Goal: Task Accomplishment & Management: Use online tool/utility

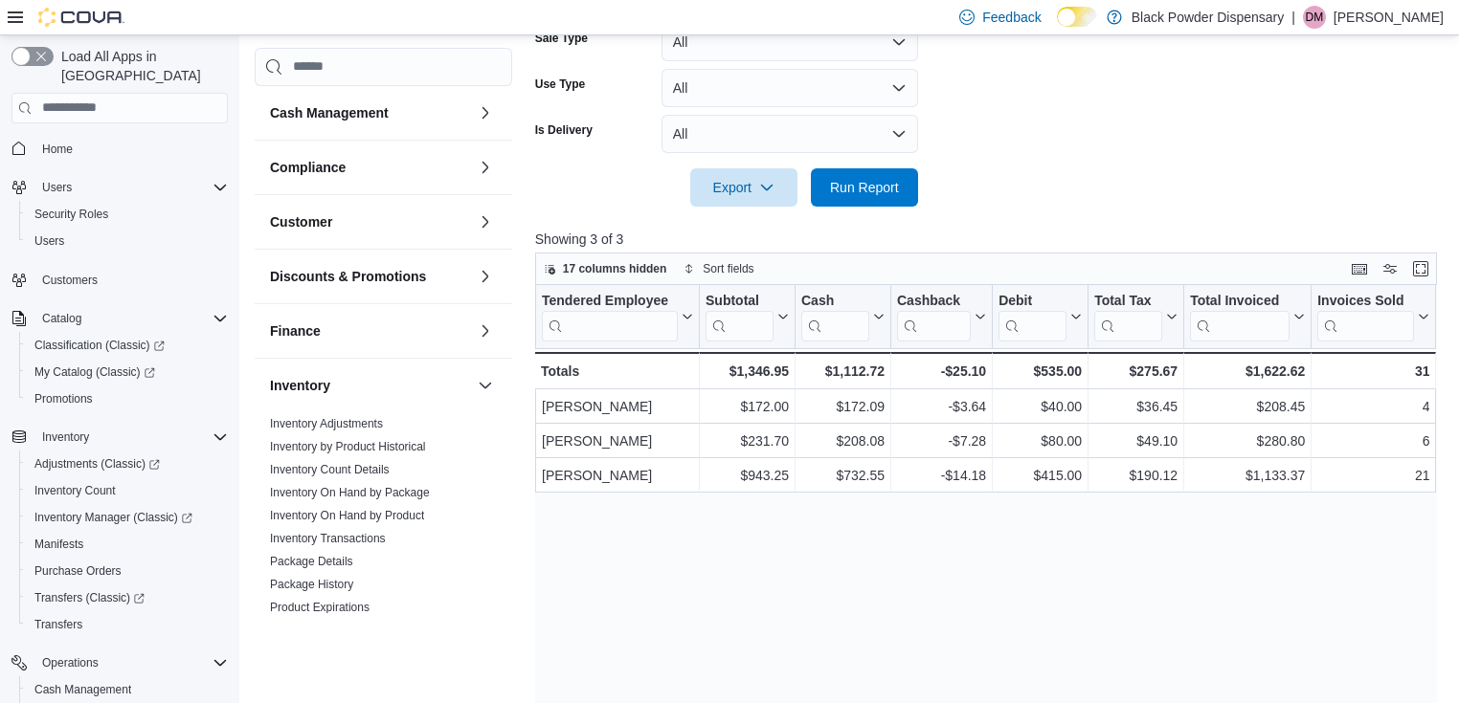
scroll to position [766, 0]
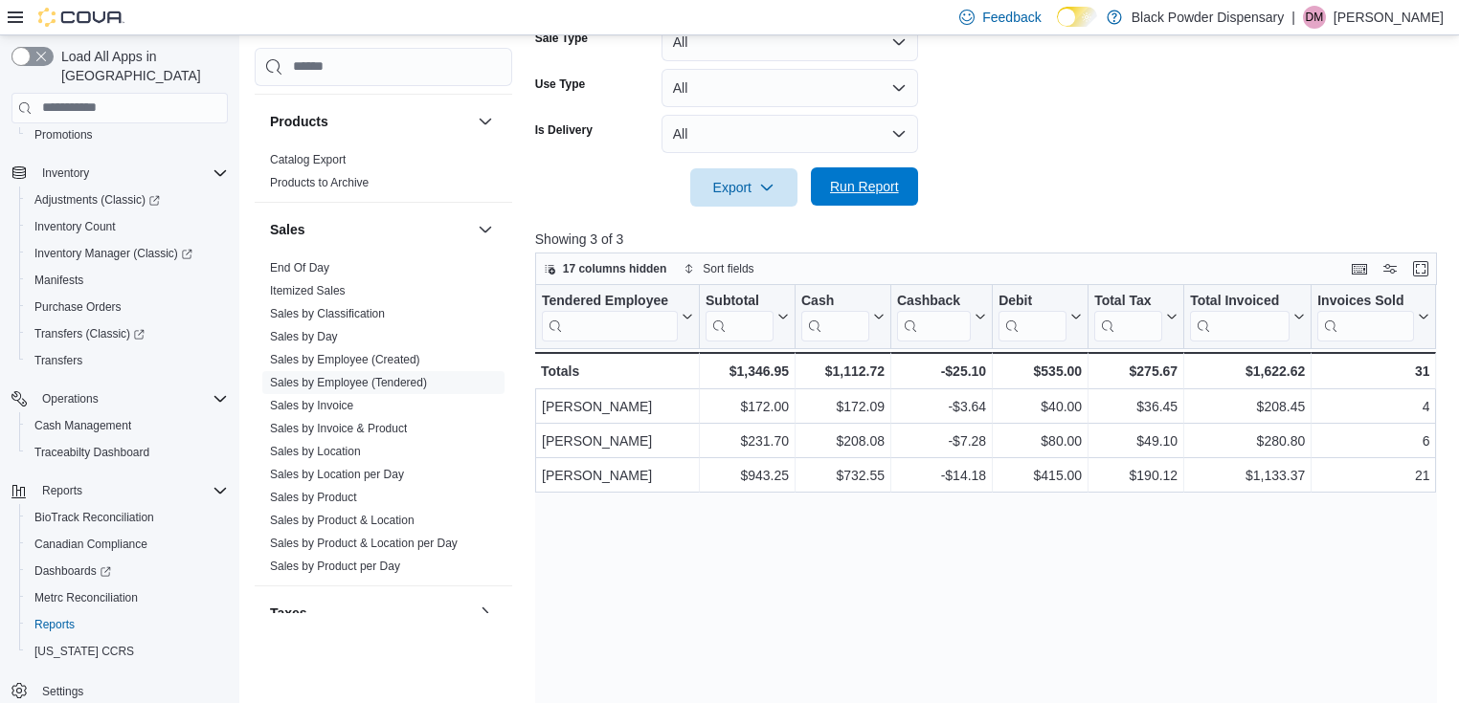
click at [863, 183] on span "Run Report" at bounding box center [864, 186] width 69 height 19
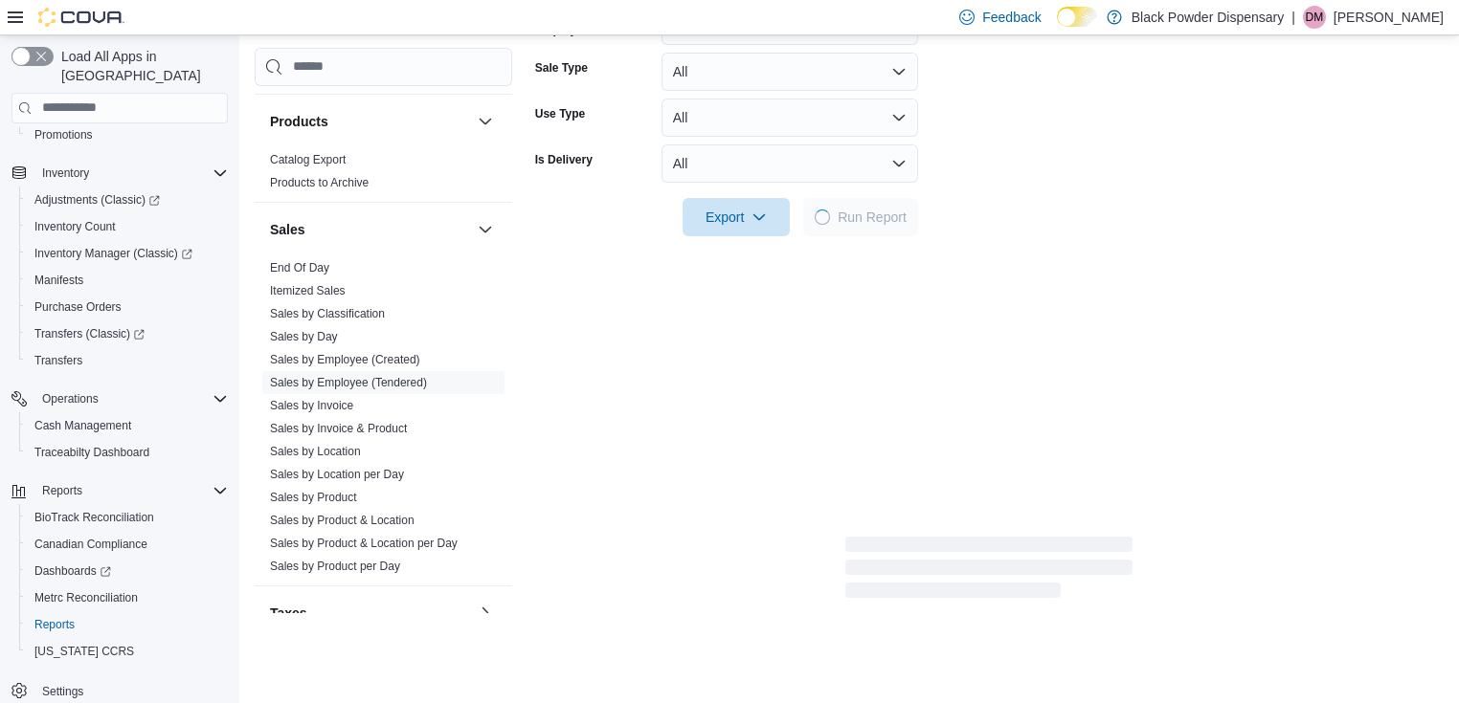
scroll to position [79, 0]
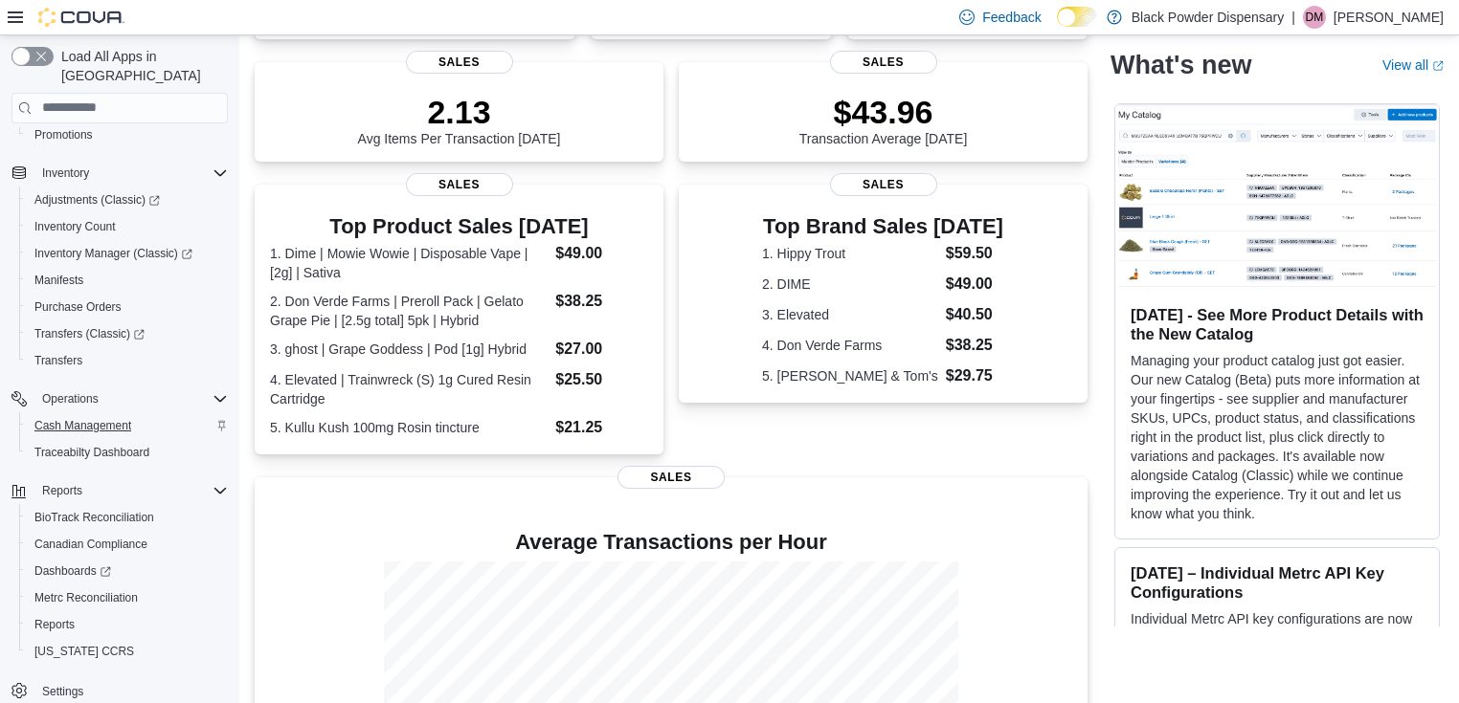
scroll to position [551, 0]
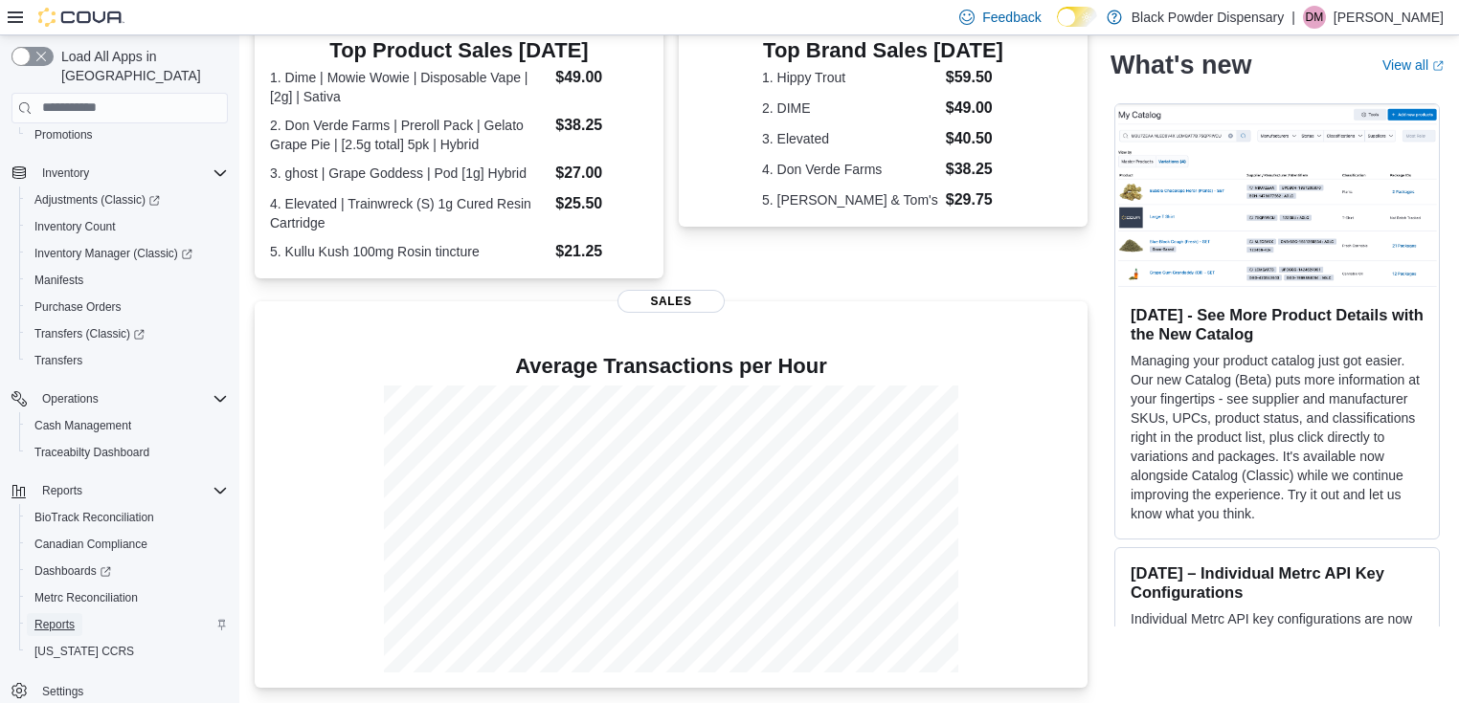
click at [57, 617] on span "Reports" at bounding box center [54, 624] width 40 height 15
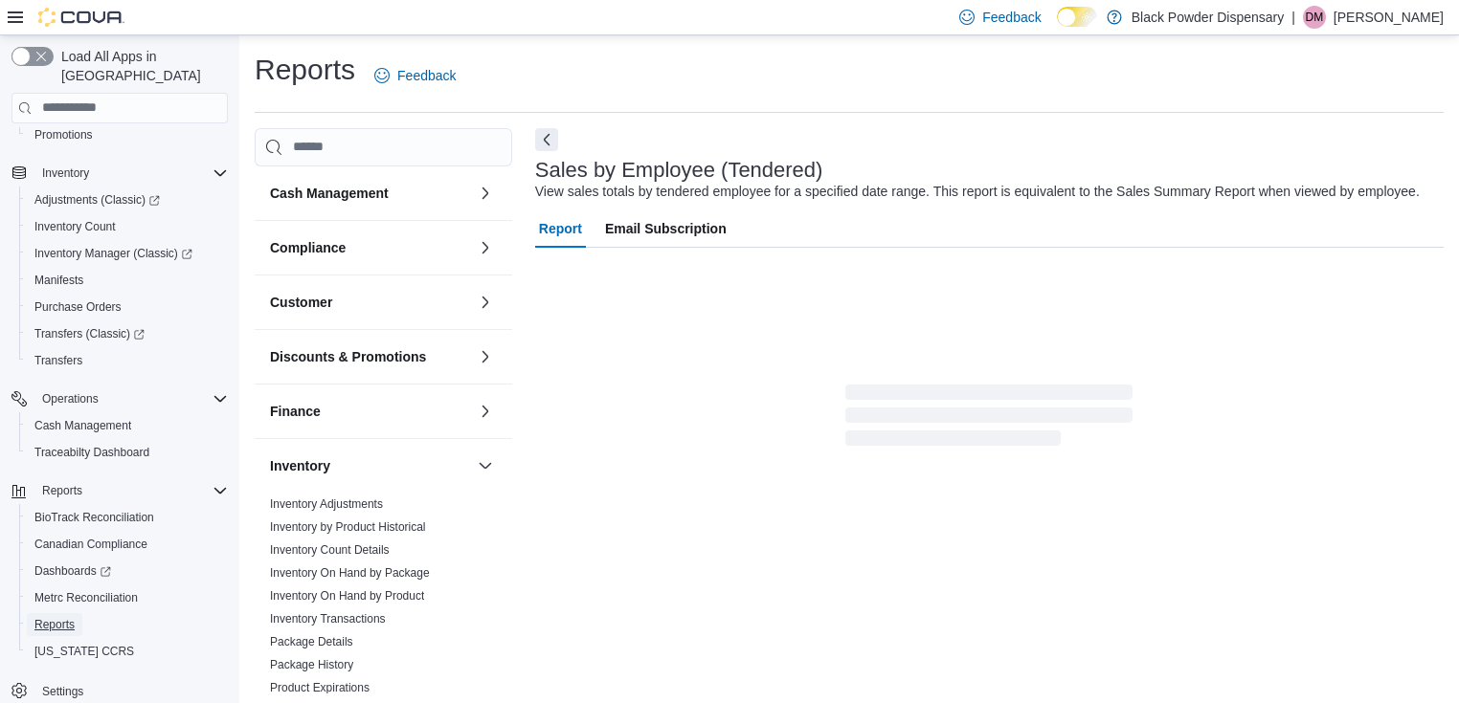
scroll to position [44, 0]
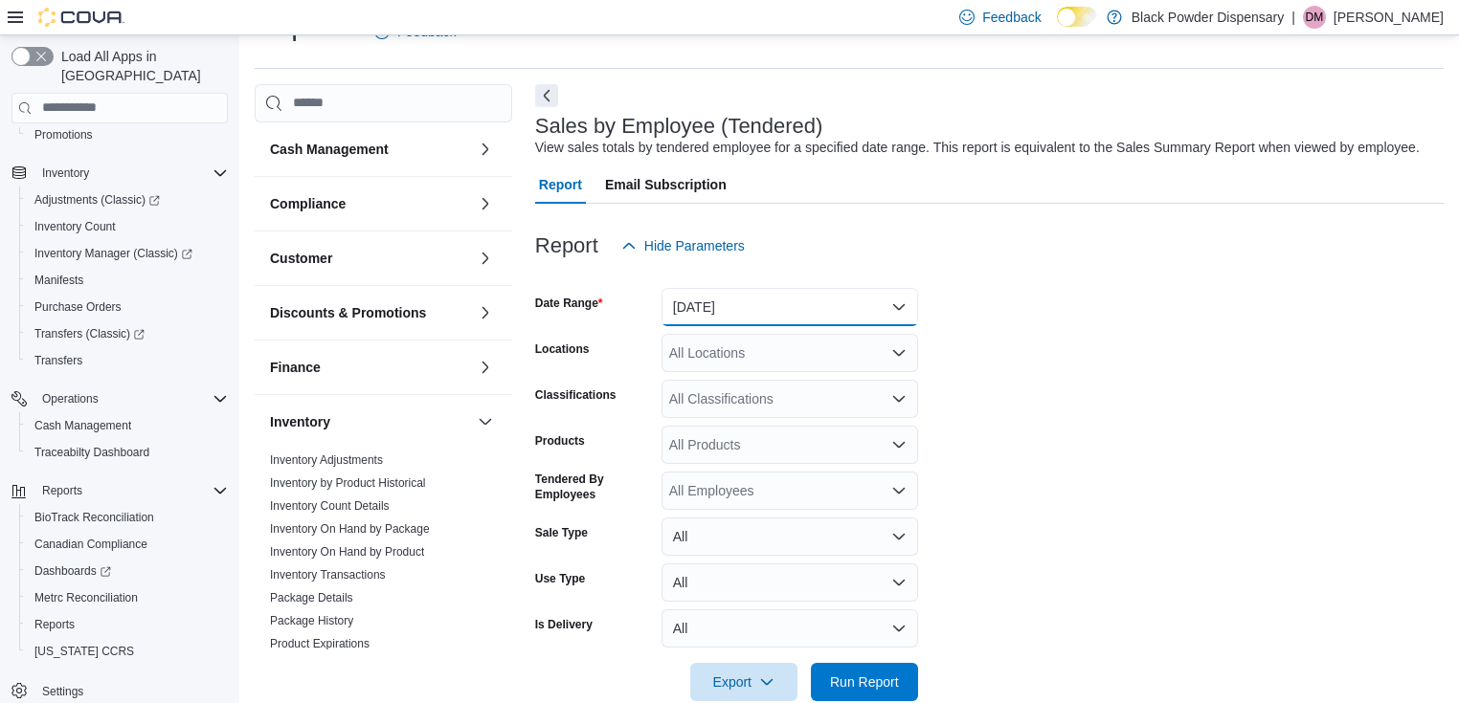
click at [735, 308] on button "Yesterday" at bounding box center [789, 307] width 257 height 38
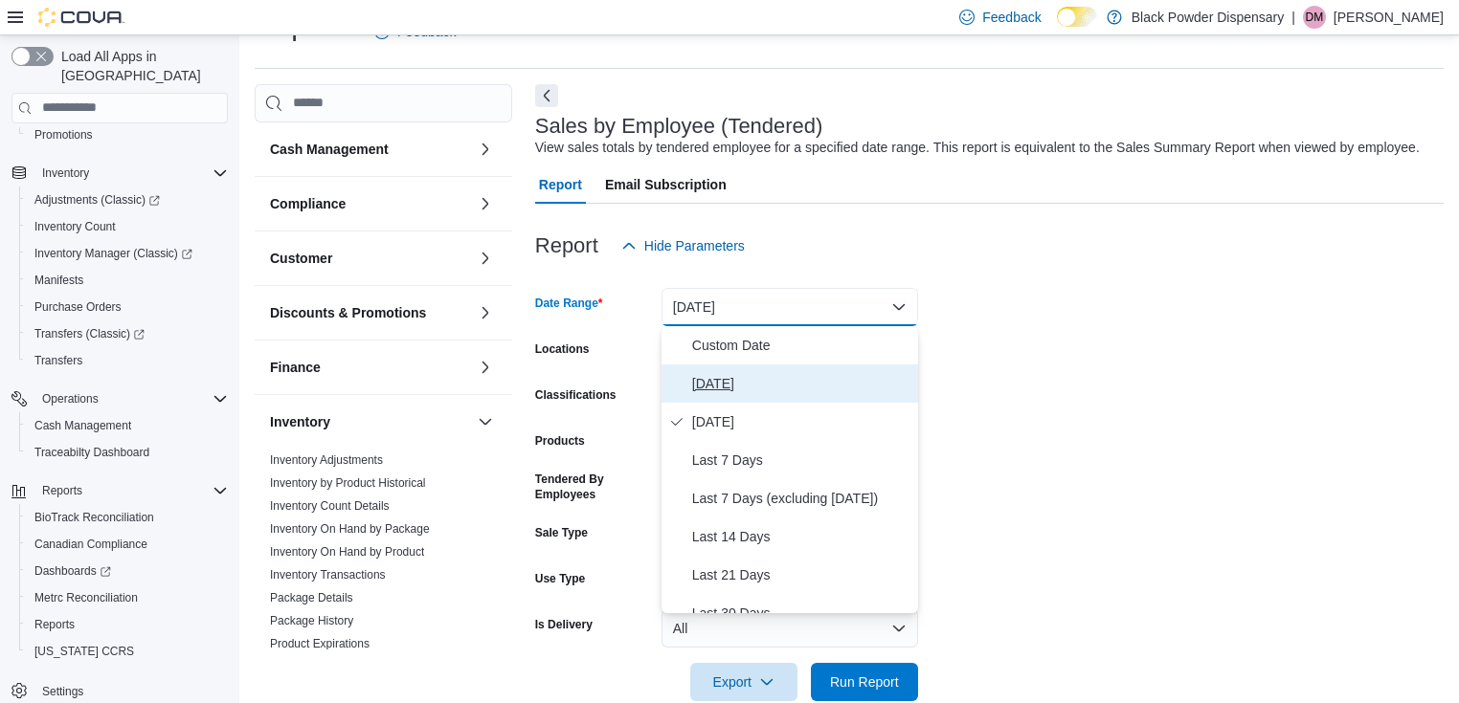
click at [736, 386] on span "[DATE]" at bounding box center [801, 383] width 218 height 23
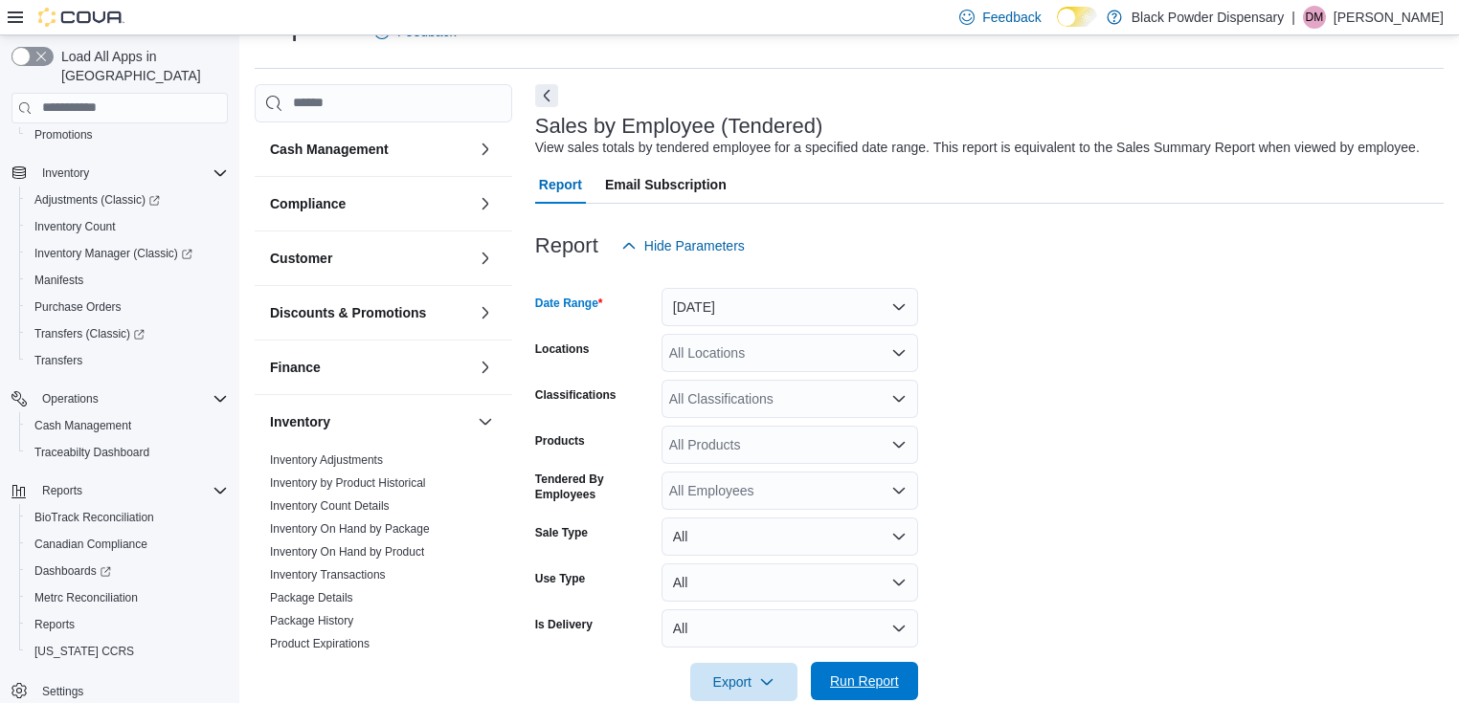
click at [892, 676] on span "Run Report" at bounding box center [864, 681] width 69 height 19
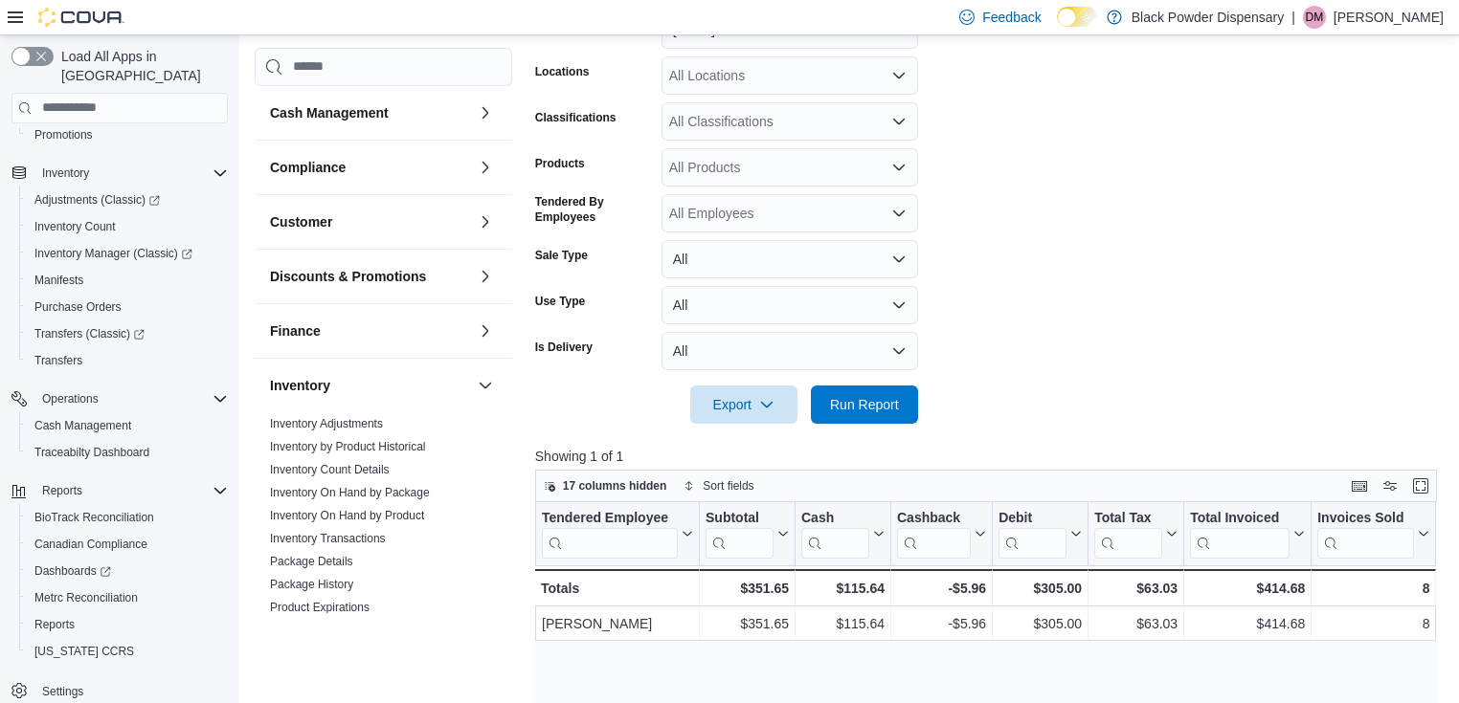
scroll to position [350, 0]
